Goal: Check status

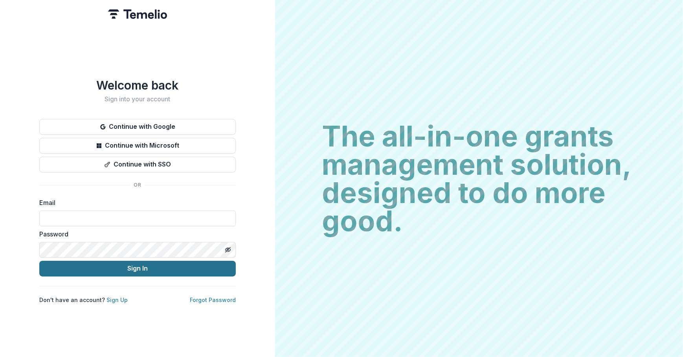
type input "**********"
click at [151, 261] on button "Sign In" at bounding box center [137, 269] width 196 height 16
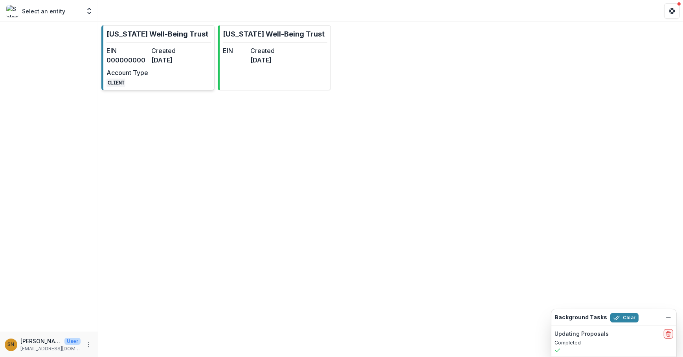
click at [163, 79] on div "EIN 000000000 Created 7 months ago Account Type CLIENT" at bounding box center [149, 66] width 86 height 41
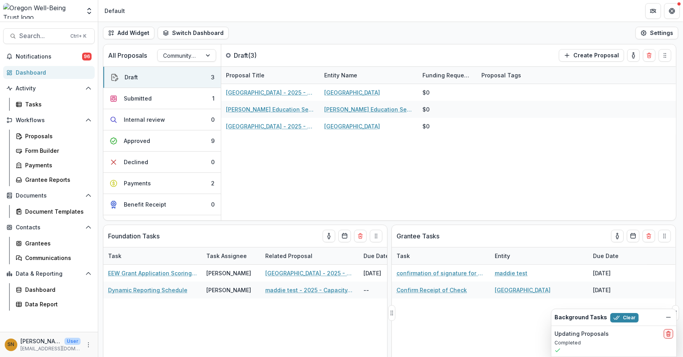
drag, startPoint x: 393, startPoint y: 313, endPoint x: 506, endPoint y: 314, distance: 112.7
click at [506, 314] on div "Grantee Tasks Task Entity Due Date confirmation of signature for agreement madd…" at bounding box center [533, 313] width 284 height 177
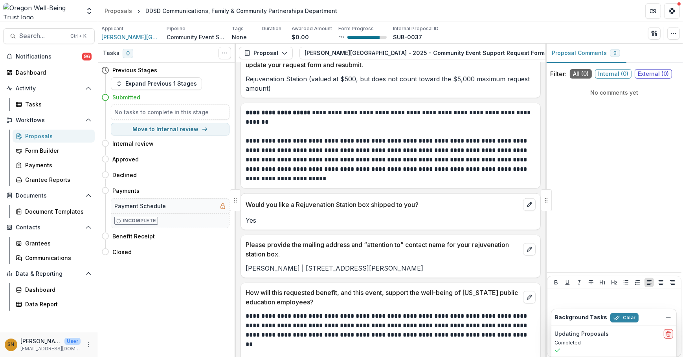
scroll to position [902, 0]
